Goal: Find specific page/section: Find specific page/section

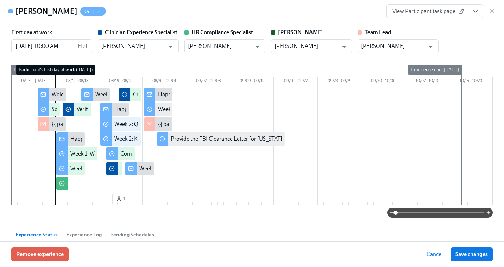
scroll to position [112, 0]
click at [491, 8] on icon "button" at bounding box center [492, 11] width 7 height 7
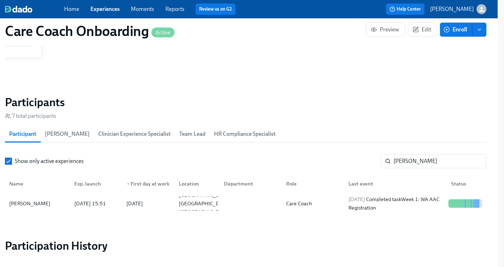
click at [100, 10] on link "Experiences" at bounding box center [105, 9] width 29 height 7
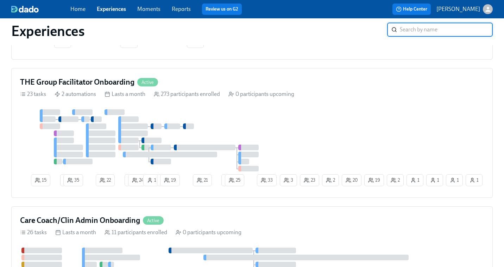
scroll to position [435, 0]
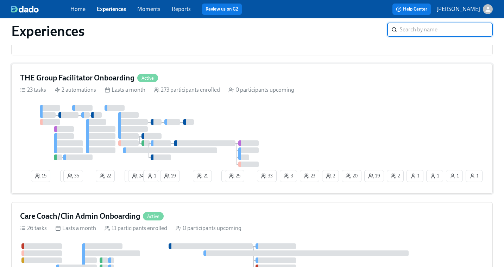
click at [214, 124] on div at bounding box center [149, 136] width 259 height 62
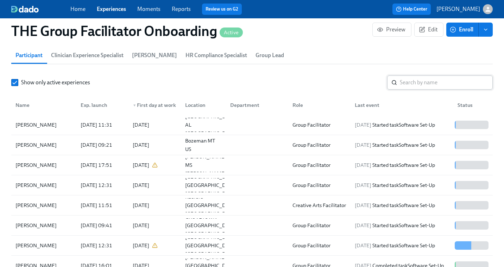
click at [422, 84] on input "search" at bounding box center [446, 82] width 93 height 14
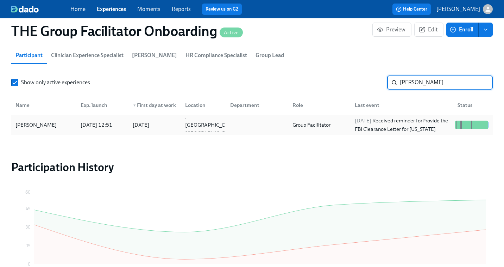
type input "[PERSON_NAME]"
click at [422, 121] on div "[DATE] Received reminder for Provide the FBI Clearance Letter for [US_STATE]" at bounding box center [402, 124] width 100 height 17
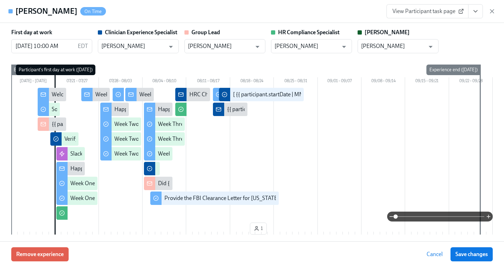
scroll to position [0, 0]
click at [475, 13] on icon "View task page" at bounding box center [475, 11] width 7 height 7
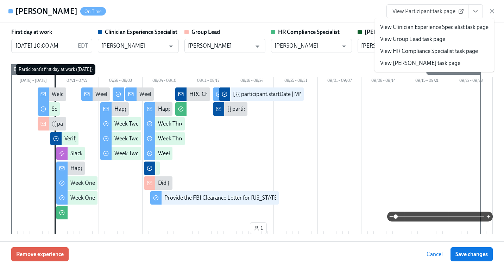
click at [445, 27] on link "View Clinician Experience Specialist task page" at bounding box center [434, 27] width 108 height 8
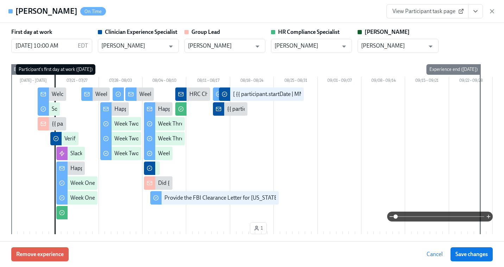
click at [410, 7] on link "View Participant task page" at bounding box center [428, 11] width 82 height 14
